Goal: Information Seeking & Learning: Learn about a topic

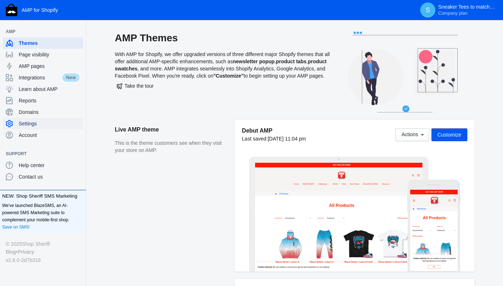
click at [33, 126] on span "Settings" at bounding box center [50, 123] width 62 height 7
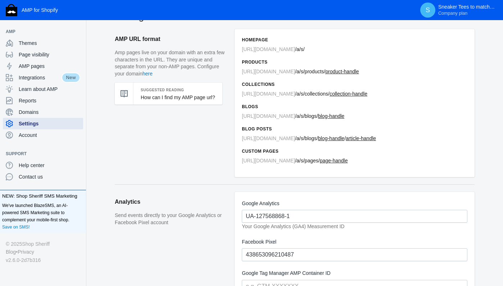
scroll to position [23, 0]
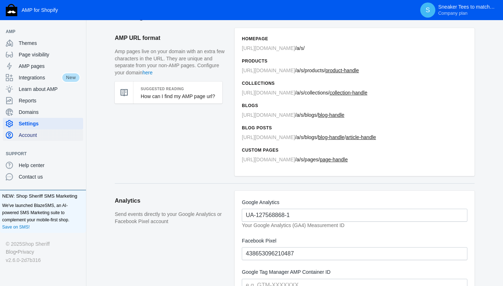
click at [26, 134] on span "Account" at bounding box center [50, 135] width 62 height 7
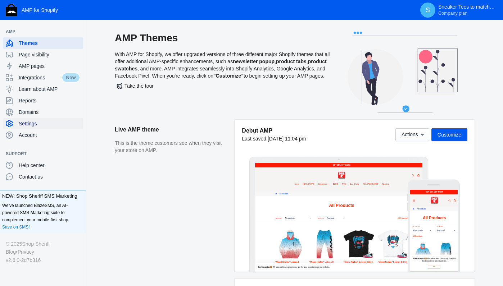
click at [32, 125] on span "Settings" at bounding box center [50, 123] width 62 height 7
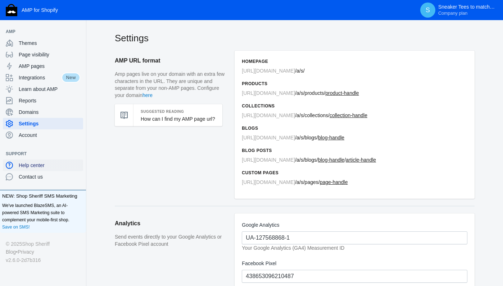
click at [39, 165] on span "Help center" at bounding box center [50, 165] width 62 height 7
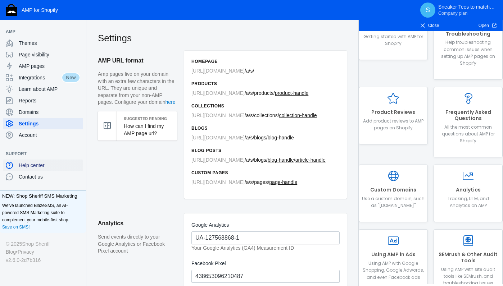
scroll to position [99, 0]
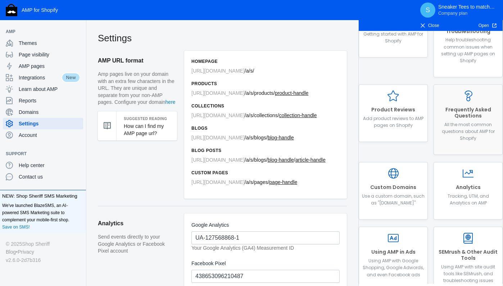
click at [467, 110] on h2 "Frequently Asked Questions" at bounding box center [468, 113] width 63 height 12
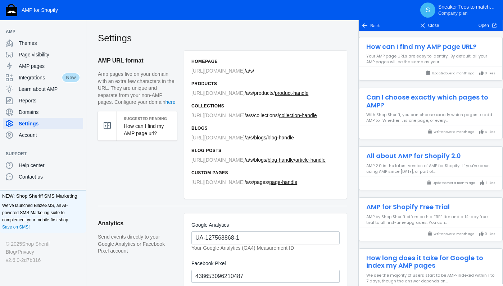
scroll to position [13, 0]
